Goal: Information Seeking & Learning: Find specific fact

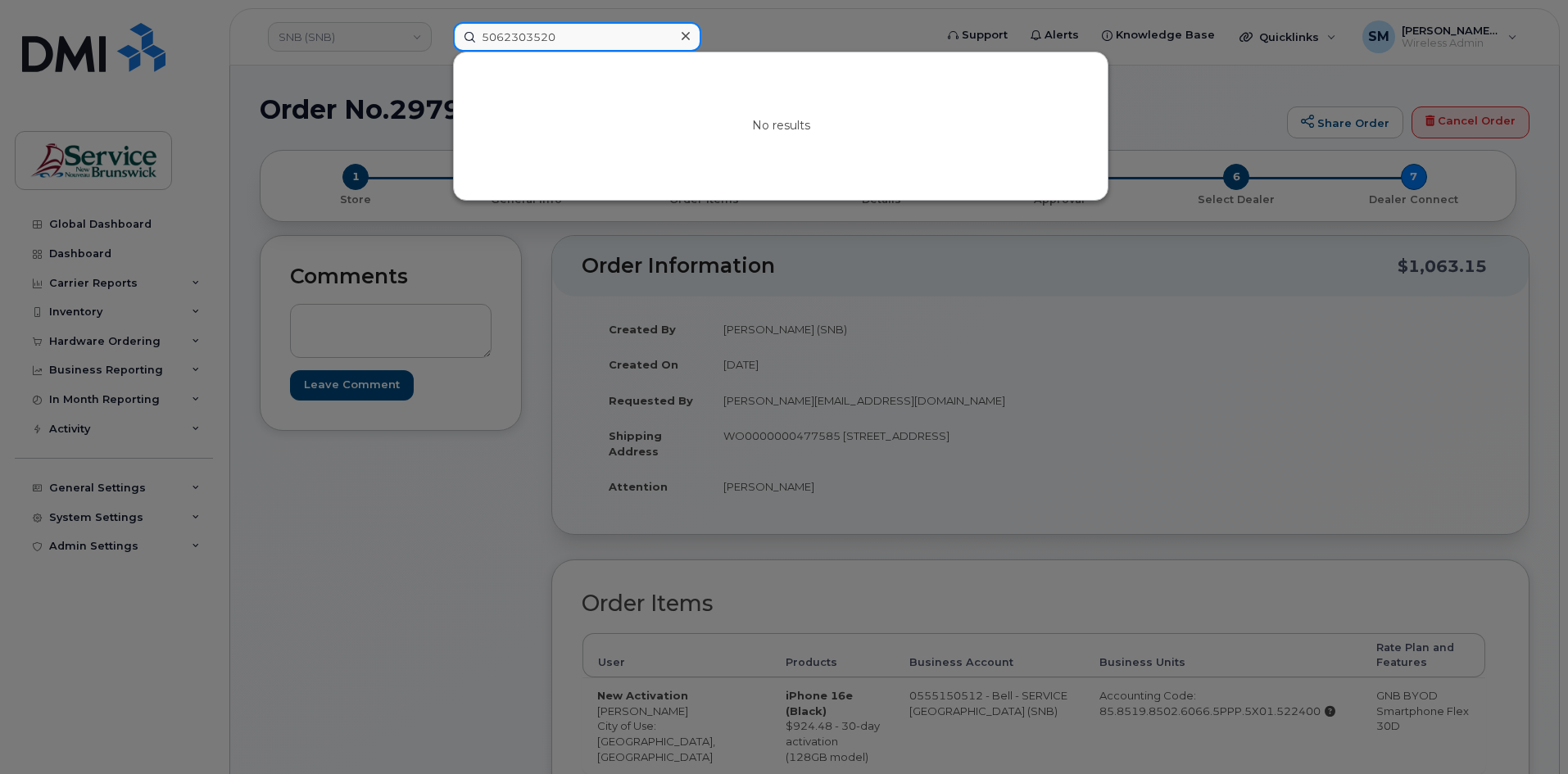
click at [531, 39] on input "5062303520" at bounding box center [577, 36] width 248 height 30
paste input "850-3843"
click at [514, 35] on input "850-3843" at bounding box center [577, 36] width 248 height 30
drag, startPoint x: 591, startPoint y: 36, endPoint x: 478, endPoint y: 33, distance: 113.0
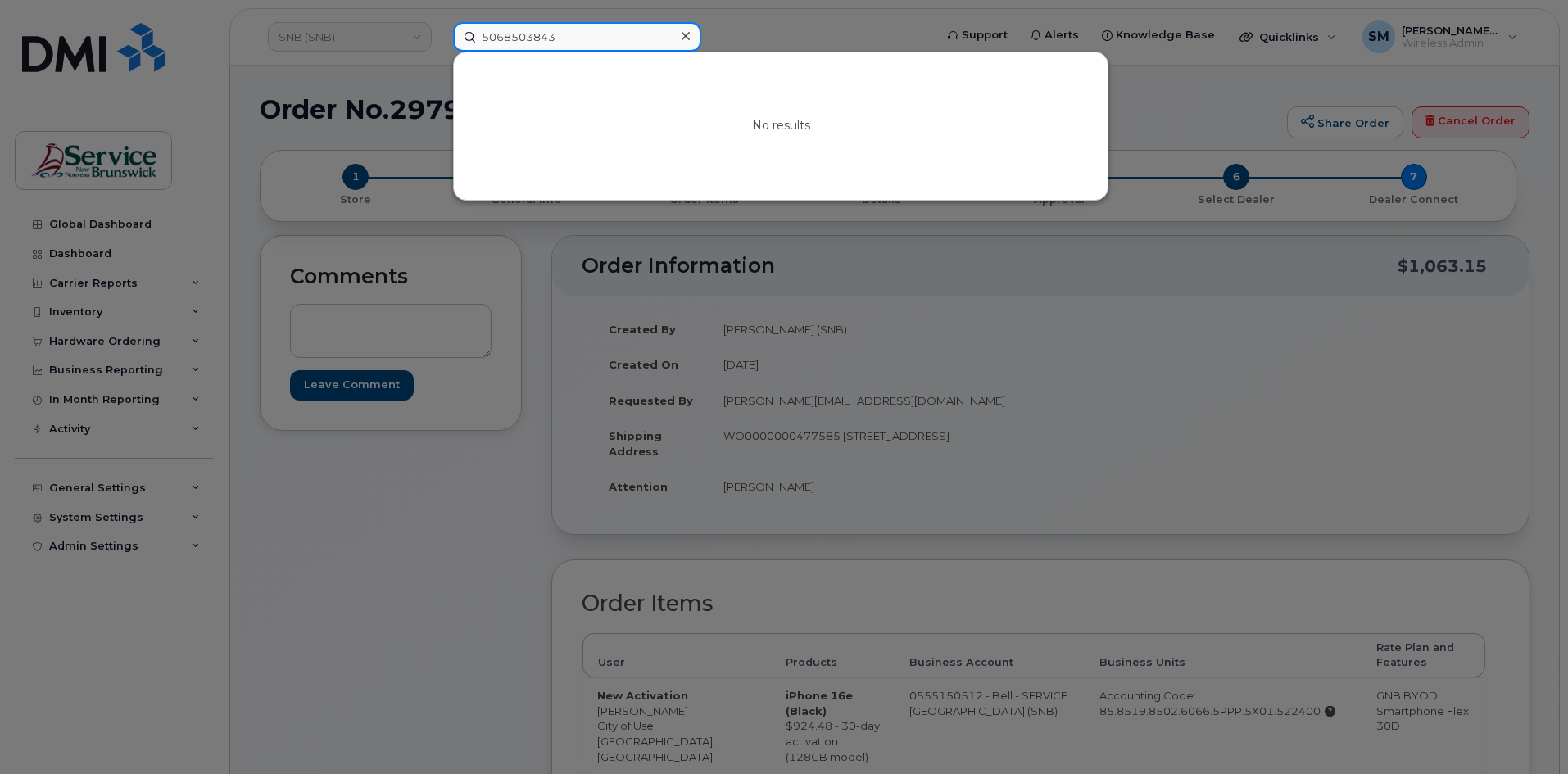
click at [478, 33] on input "5068503843" at bounding box center [577, 36] width 248 height 30
paste input "476 4405"
click at [533, 38] on input "[PHONE_NUMBER]" at bounding box center [577, 36] width 248 height 30
drag, startPoint x: 416, startPoint y: 34, endPoint x: 402, endPoint y: 34, distance: 14.0
click at [440, 34] on div "5064764405 No results" at bounding box center [688, 36] width 497 height 30
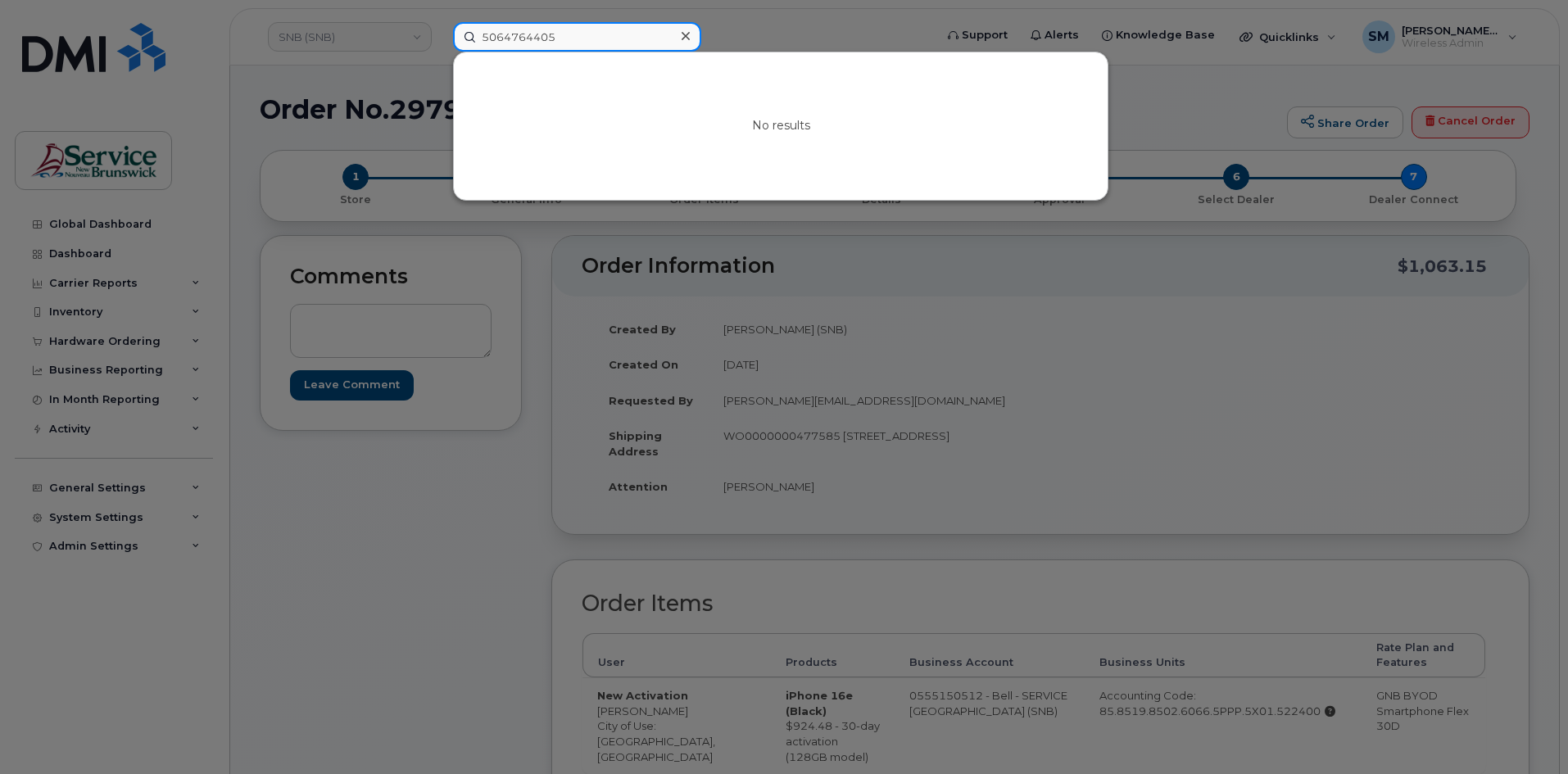
paste input "547 7483"
click at [533, 38] on input "[PHONE_NUMBER]" at bounding box center [577, 36] width 248 height 30
drag, startPoint x: 587, startPoint y: 37, endPoint x: 319, endPoint y: 37, distance: 268.0
click at [440, 37] on div "5065477483 No results" at bounding box center [688, 36] width 497 height 30
type input "5065477483"
